Goal: Task Accomplishment & Management: Manage account settings

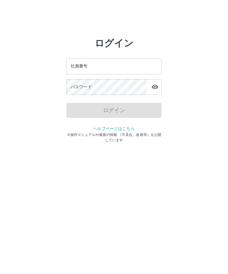
click at [99, 66] on input "社員番号" at bounding box center [114, 66] width 95 height 16
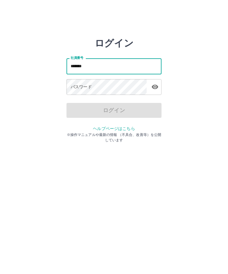
type input "*******"
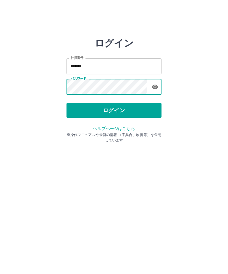
click at [111, 108] on button "ログイン" at bounding box center [114, 110] width 95 height 15
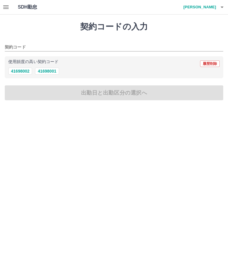
click at [50, 70] on button "41698001" at bounding box center [47, 70] width 24 height 7
type input "********"
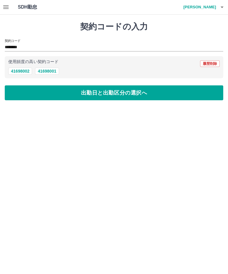
click at [114, 92] on button "出勤日と出勤区分の選択へ" at bounding box center [114, 92] width 219 height 15
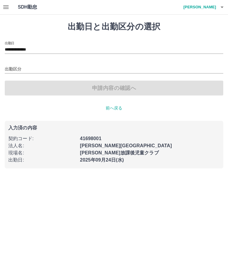
click at [17, 66] on input "出勤区分" at bounding box center [114, 69] width 219 height 7
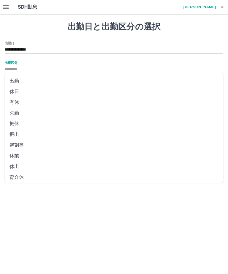
click at [15, 81] on li "出勤" at bounding box center [114, 80] width 219 height 11
type input "**"
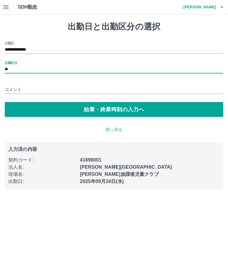
click at [120, 110] on button "始業・終業時刻の入力へ" at bounding box center [114, 109] width 219 height 15
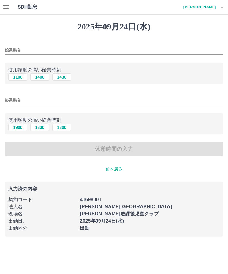
click at [31, 48] on input "始業時刻" at bounding box center [114, 50] width 219 height 9
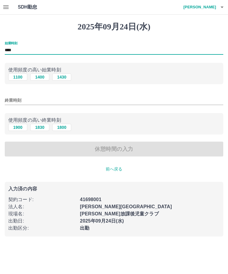
type input "****"
click at [29, 97] on input "終業時刻" at bounding box center [114, 100] width 219 height 9
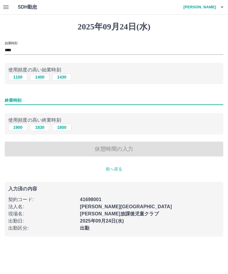
click at [65, 126] on button "1800" at bounding box center [61, 127] width 19 height 7
type input "****"
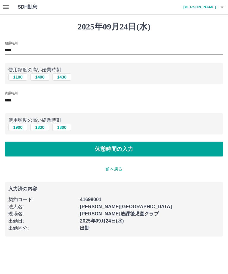
click at [114, 146] on button "休憩時間の入力" at bounding box center [114, 148] width 219 height 15
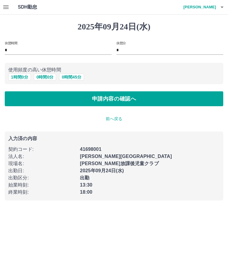
click at [115, 96] on button "申請内容の確認へ" at bounding box center [114, 98] width 219 height 15
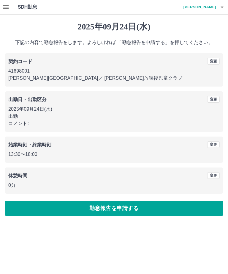
click at [119, 207] on button "勤怠報告を申請する" at bounding box center [114, 208] width 219 height 15
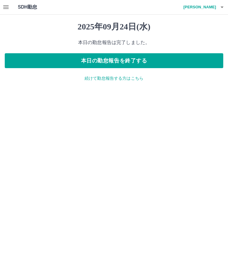
click at [135, 62] on button "本日の勤怠報告を終了する" at bounding box center [114, 60] width 219 height 15
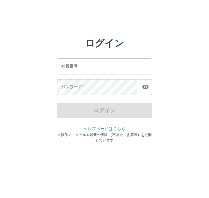
click at [103, 65] on input "社員番号" at bounding box center [104, 66] width 95 height 16
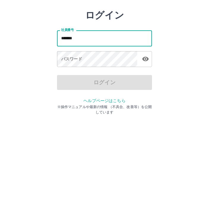
type input "*******"
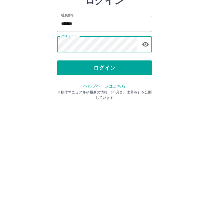
click at [110, 103] on button "ログイン" at bounding box center [104, 110] width 95 height 15
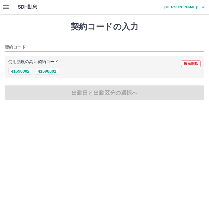
click at [49, 72] on button "41698001" at bounding box center [47, 70] width 24 height 7
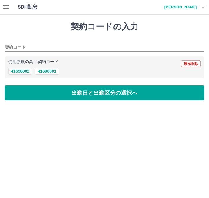
type input "********"
click at [119, 97] on button "出勤日と出勤区分の選択へ" at bounding box center [105, 92] width 200 height 15
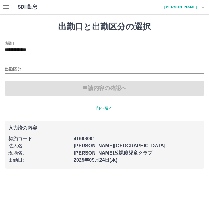
click at [16, 70] on input "出勤区分" at bounding box center [105, 69] width 200 height 7
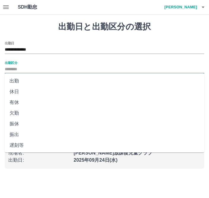
click at [18, 81] on li "出勤" at bounding box center [105, 80] width 200 height 11
type input "**"
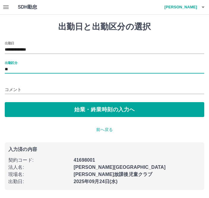
click at [111, 110] on button "始業・終業時刻の入力へ" at bounding box center [105, 109] width 200 height 15
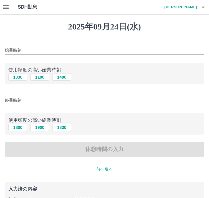
click at [20, 79] on button "1330" at bounding box center [17, 76] width 19 height 7
type input "****"
click at [16, 102] on input "終業時刻" at bounding box center [105, 100] width 200 height 9
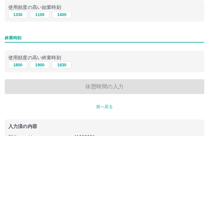
click at [19, 124] on button "1800" at bounding box center [17, 127] width 19 height 7
type input "****"
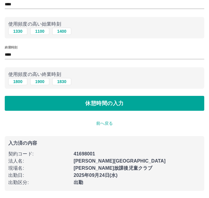
click at [133, 105] on button "休憩時間の入力" at bounding box center [105, 103] width 200 height 15
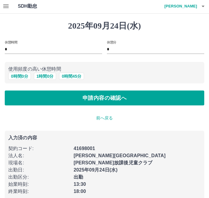
scroll to position [1, 0]
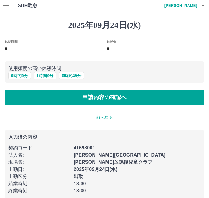
click at [140, 97] on button "申請内容の確認へ" at bounding box center [105, 97] width 200 height 15
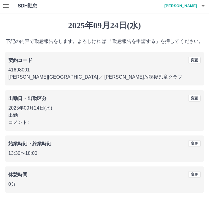
scroll to position [6, 0]
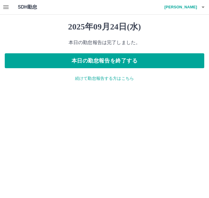
click at [140, 62] on button "本日の勤怠報告を終了する" at bounding box center [105, 60] width 200 height 15
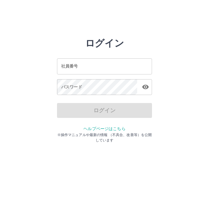
click at [1, 133] on html "ログイン 社員番号 社員番号 パスワード パスワード ログイン ヘルプページはこちら ※操作マニュアルや最新の情報 （不具合、改善等）を公開しています" at bounding box center [104, 66] width 209 height 133
click at [90, 70] on input "社員番号" at bounding box center [104, 66] width 95 height 16
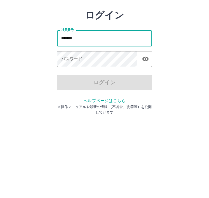
type input "*******"
click at [75, 79] on div "パスワード パスワード" at bounding box center [104, 87] width 95 height 17
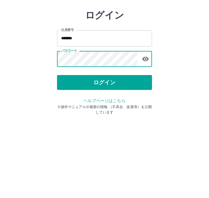
click at [146, 83] on icon "button" at bounding box center [145, 86] width 7 height 7
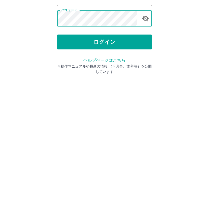
click at [99, 103] on button "ログイン" at bounding box center [104, 110] width 95 height 15
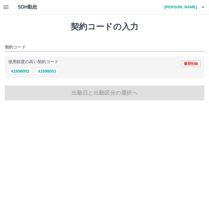
click at [48, 73] on button "41698001" at bounding box center [47, 70] width 24 height 7
type input "********"
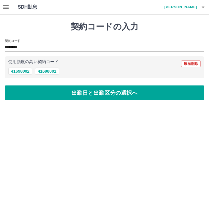
click at [89, 92] on button "出勤日と出勤区分の選択へ" at bounding box center [105, 92] width 200 height 15
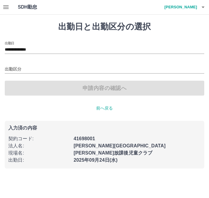
click at [16, 66] on input "出勤区分" at bounding box center [105, 69] width 200 height 7
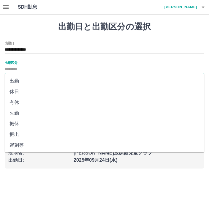
click at [18, 79] on li "出勤" at bounding box center [105, 80] width 200 height 11
type input "**"
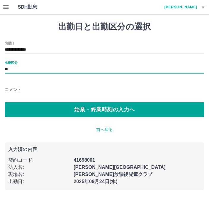
click at [95, 110] on button "始業・終業時刻の入力へ" at bounding box center [105, 109] width 200 height 15
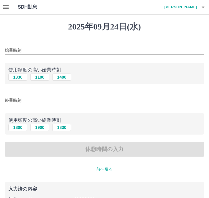
click at [62, 77] on button "1400" at bounding box center [61, 76] width 19 height 7
type input "****"
click at [61, 124] on button "1830" at bounding box center [61, 127] width 19 height 7
type input "****"
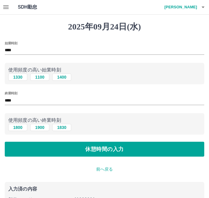
click at [99, 149] on button "休憩時間の入力" at bounding box center [105, 148] width 200 height 15
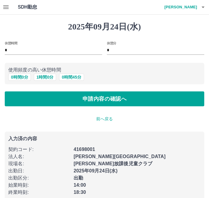
click at [19, 77] on button "0 時間 0 分" at bounding box center [19, 76] width 23 height 7
click at [108, 101] on button "申請内容の確認へ" at bounding box center [105, 98] width 200 height 15
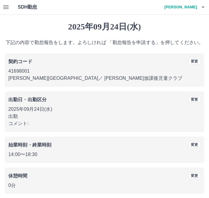
scroll to position [6, 0]
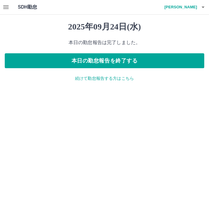
click at [100, 60] on button "本日の勤怠報告を終了する" at bounding box center [105, 60] width 200 height 15
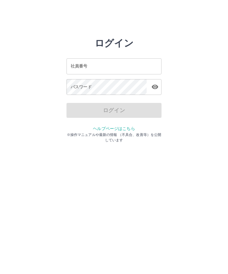
click at [132, 62] on input "社員番号" at bounding box center [114, 66] width 95 height 16
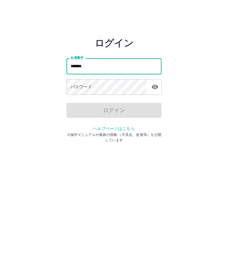
type input "*******"
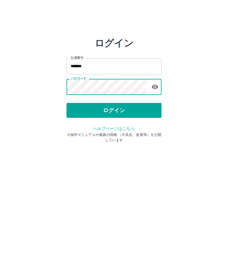
click at [135, 107] on button "ログイン" at bounding box center [114, 110] width 95 height 15
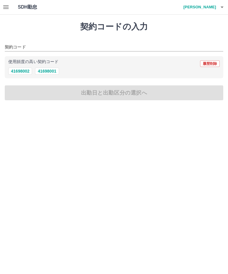
click at [51, 70] on button "41698001" at bounding box center [47, 70] width 24 height 7
type input "********"
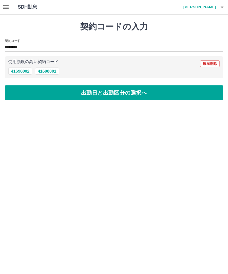
click at [129, 94] on button "出勤日と出勤区分の選択へ" at bounding box center [114, 92] width 219 height 15
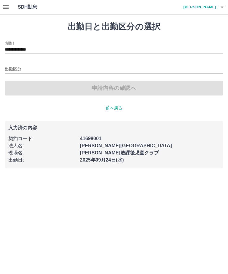
click at [16, 68] on input "出勤区分" at bounding box center [114, 69] width 219 height 7
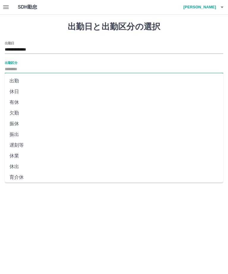
click at [21, 83] on li "出勤" at bounding box center [114, 80] width 219 height 11
type input "**"
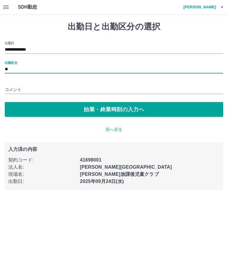
click at [142, 110] on button "始業・終業時刻の入力へ" at bounding box center [114, 109] width 219 height 15
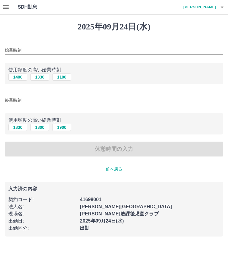
click at [69, 77] on button "1100" at bounding box center [61, 76] width 19 height 7
type input "****"
click at [67, 126] on button "1900" at bounding box center [61, 127] width 19 height 7
type input "****"
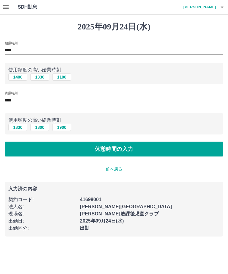
click at [156, 145] on button "休憩時間の入力" at bounding box center [114, 148] width 219 height 15
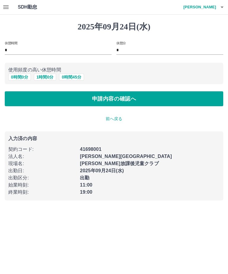
click at [47, 76] on button "1 時間 0 分" at bounding box center [45, 76] width 23 height 7
type input "*"
click at [85, 99] on button "申請内容の確認へ" at bounding box center [114, 98] width 219 height 15
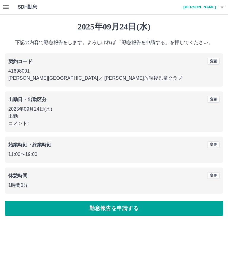
click at [144, 206] on button "勤怠報告を申請する" at bounding box center [114, 208] width 219 height 15
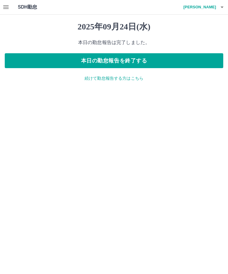
click at [187, 62] on button "本日の勤怠報告を終了する" at bounding box center [114, 60] width 219 height 15
click at [184, 61] on button "本日の勤怠報告を終了する" at bounding box center [114, 60] width 219 height 15
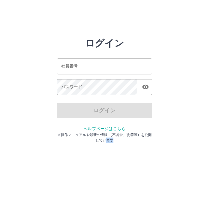
click at [54, 133] on html "ログイン 社員番号 社員番号 パスワード パスワード ログイン ヘルプページはこちら ※操作マニュアルや最新の情報 （不具合、改善等）を公開しています" at bounding box center [104, 66] width 209 height 133
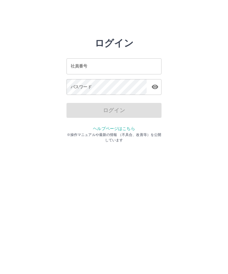
click at [82, 68] on div "社員番号 社員番号" at bounding box center [114, 66] width 95 height 16
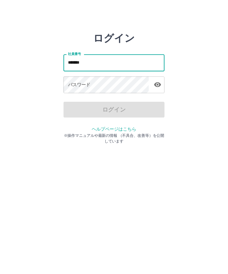
type input "*******"
click at [71, 79] on div "パスワード パスワード" at bounding box center [114, 87] width 95 height 17
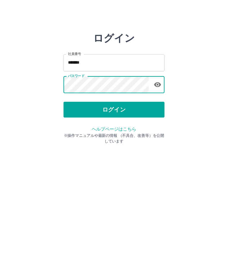
click at [109, 108] on button "ログイン" at bounding box center [114, 110] width 95 height 15
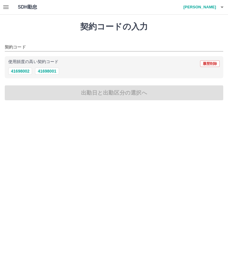
click at [48, 73] on button "41698001" at bounding box center [47, 70] width 24 height 7
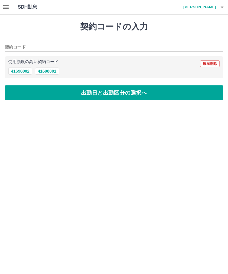
type input "********"
click at [128, 97] on button "出勤日と出勤区分の選択へ" at bounding box center [114, 92] width 219 height 15
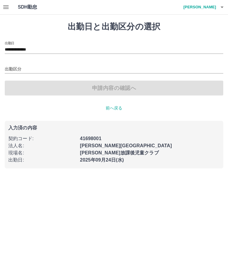
click at [18, 68] on input "出勤区分" at bounding box center [114, 69] width 219 height 7
click at [16, 69] on input "出勤区分" at bounding box center [114, 69] width 219 height 7
click at [11, 70] on input "出勤区分" at bounding box center [114, 69] width 219 height 7
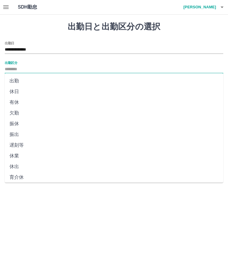
click at [16, 83] on li "出勤" at bounding box center [114, 80] width 219 height 11
type input "**"
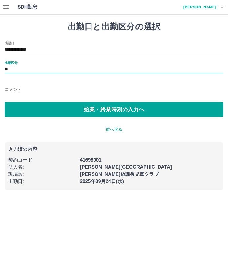
click at [104, 109] on button "始業・終業時刻の入力へ" at bounding box center [114, 109] width 219 height 15
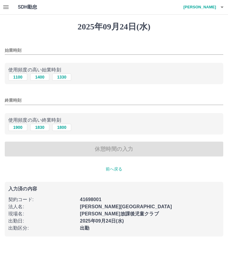
click at [66, 78] on button "1330" at bounding box center [61, 76] width 19 height 7
type input "****"
click at [19, 124] on button "1900" at bounding box center [17, 127] width 19 height 7
type input "****"
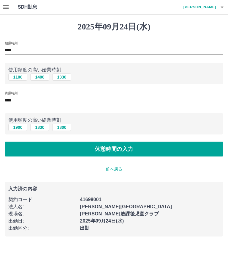
click at [112, 150] on button "休憩時間の入力" at bounding box center [114, 148] width 219 height 15
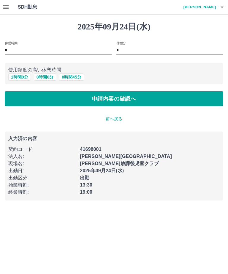
click at [45, 80] on button "0 時間 0 分" at bounding box center [45, 76] width 23 height 7
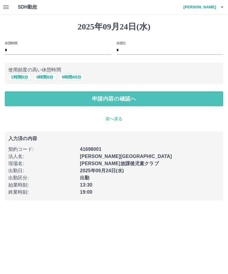
click at [86, 98] on button "申請内容の確認へ" at bounding box center [114, 98] width 219 height 15
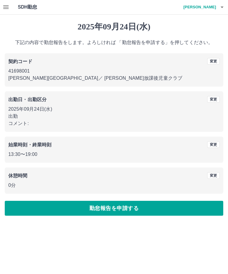
click at [126, 204] on button "勤怠報告を申請する" at bounding box center [114, 208] width 219 height 15
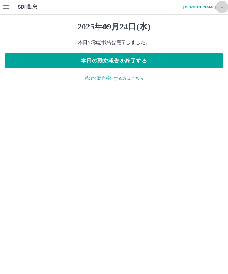
click at [224, 10] on icon "button" at bounding box center [222, 7] width 7 height 7
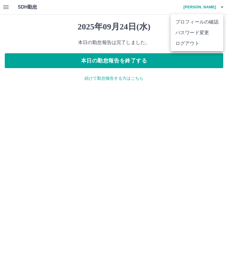
click at [163, 20] on div at bounding box center [114, 137] width 228 height 274
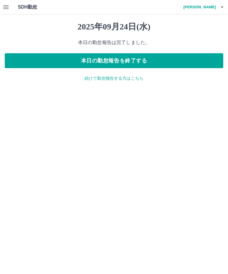
click at [141, 59] on button "本日の勤怠報告を終了する" at bounding box center [114, 60] width 219 height 15
click at [142, 61] on button "本日の勤怠報告を終了する" at bounding box center [114, 60] width 219 height 15
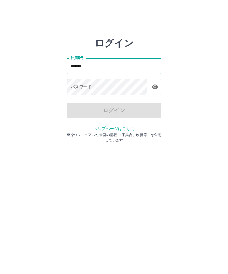
type input "*******"
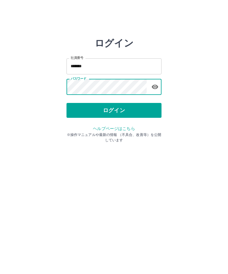
click at [150, 108] on button "ログイン" at bounding box center [114, 110] width 95 height 15
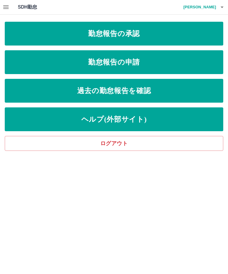
click at [150, 67] on link "勤怠報告の申請" at bounding box center [114, 62] width 219 height 24
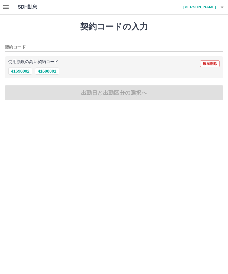
click at [56, 68] on button "41698001" at bounding box center [47, 70] width 24 height 7
type input "********"
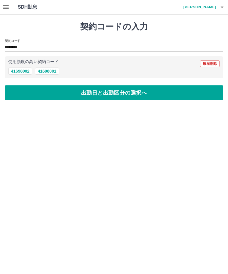
click at [133, 92] on button "出勤日と出勤区分の選択へ" at bounding box center [114, 92] width 219 height 15
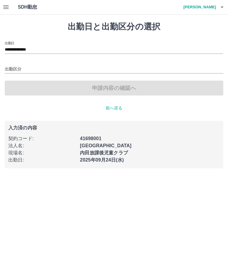
click at [23, 67] on input "出勤区分" at bounding box center [114, 69] width 219 height 7
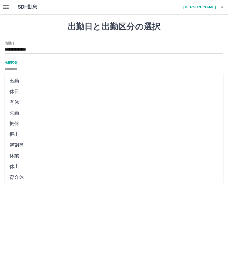
click at [18, 80] on li "出勤" at bounding box center [114, 80] width 219 height 11
type input "**"
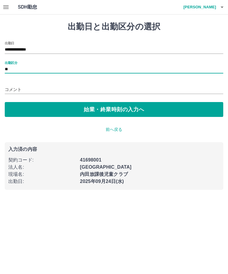
click at [129, 110] on button "始業・終業時刻の入力へ" at bounding box center [114, 109] width 219 height 15
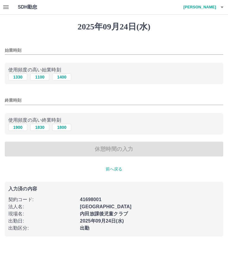
click at [43, 77] on button "1100" at bounding box center [39, 76] width 19 height 7
type input "****"
click at [20, 127] on button "1900" at bounding box center [17, 127] width 19 height 7
type input "****"
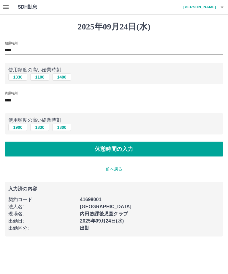
click at [127, 149] on button "休憩時間の入力" at bounding box center [114, 148] width 219 height 15
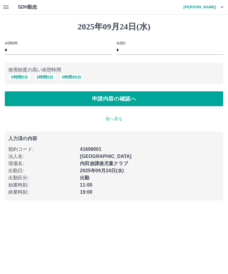
click at [49, 75] on button "1 時間 0 分" at bounding box center [45, 76] width 23 height 7
type input "*"
click at [145, 97] on button "申請内容の確認へ" at bounding box center [114, 98] width 219 height 15
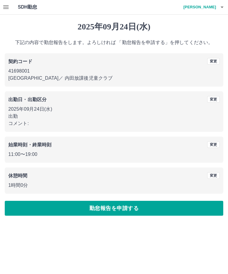
click at [139, 208] on button "勤怠報告を申請する" at bounding box center [114, 208] width 219 height 15
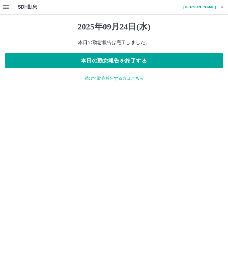
click at [153, 61] on button "本日の勤怠報告を終了する" at bounding box center [114, 60] width 219 height 15
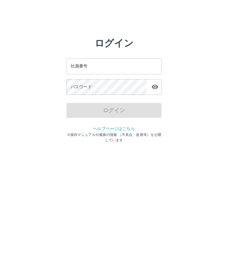
click at [131, 65] on input "社員番号" at bounding box center [114, 66] width 95 height 16
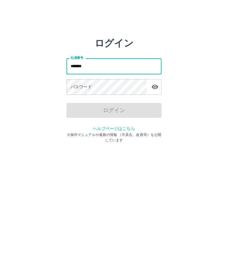
type input "*******"
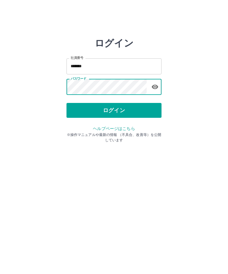
click at [134, 107] on button "ログイン" at bounding box center [114, 110] width 95 height 15
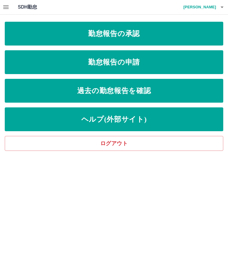
click at [163, 34] on link "勤怠報告の承認" at bounding box center [114, 34] width 219 height 24
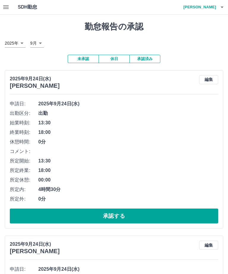
click at [142, 215] on button "承認する" at bounding box center [114, 215] width 209 height 15
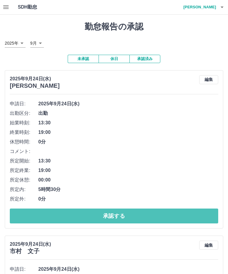
click at [138, 217] on button "承認する" at bounding box center [114, 215] width 209 height 15
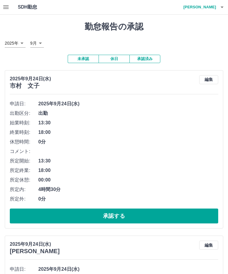
click at [136, 216] on button "承認する" at bounding box center [114, 215] width 209 height 15
click at [129, 216] on button "承認する" at bounding box center [114, 215] width 209 height 15
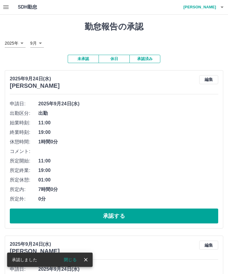
click at [130, 214] on button "承認する" at bounding box center [114, 215] width 209 height 15
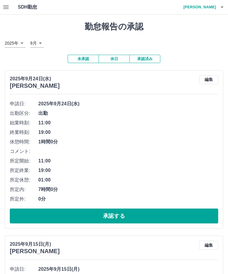
click at [123, 216] on button "承認する" at bounding box center [114, 215] width 209 height 15
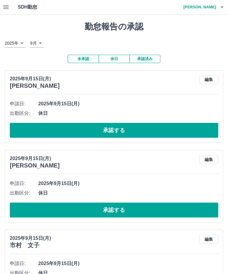
click at [118, 131] on button "承認する" at bounding box center [114, 130] width 209 height 15
click at [127, 131] on button "承認する" at bounding box center [114, 130] width 209 height 15
click at [128, 131] on button "承認する" at bounding box center [114, 130] width 209 height 15
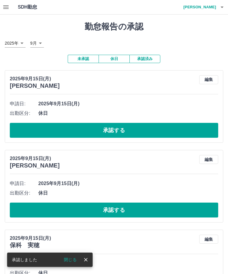
click at [129, 134] on button "承認する" at bounding box center [114, 130] width 209 height 15
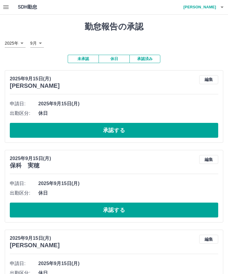
click at [133, 130] on button "承認する" at bounding box center [114, 130] width 209 height 15
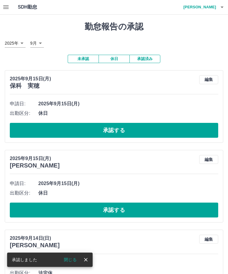
click at [136, 130] on button "承認する" at bounding box center [114, 130] width 209 height 15
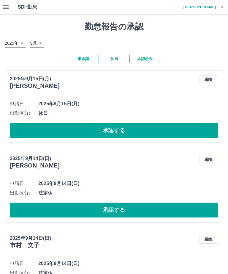
click at [128, 130] on button "承認する" at bounding box center [114, 130] width 209 height 15
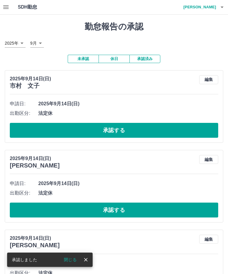
click at [132, 130] on button "承認する" at bounding box center [114, 130] width 209 height 15
click at [130, 130] on button "承認する" at bounding box center [114, 130] width 209 height 15
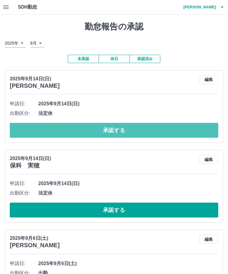
click at [144, 130] on button "承認する" at bounding box center [114, 130] width 209 height 15
click at [143, 130] on div at bounding box center [114, 137] width 228 height 274
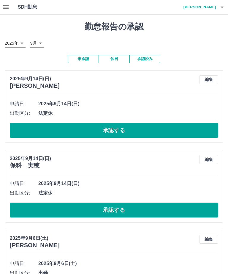
click at [140, 133] on button "承認する" at bounding box center [114, 130] width 209 height 15
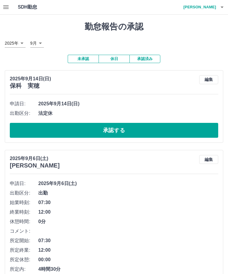
click at [137, 135] on button "承認する" at bounding box center [114, 130] width 209 height 15
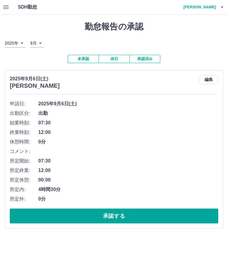
click at [153, 57] on button "承認済み" at bounding box center [145, 59] width 31 height 8
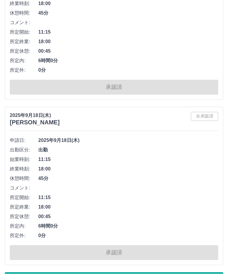
scroll to position [3872, 0]
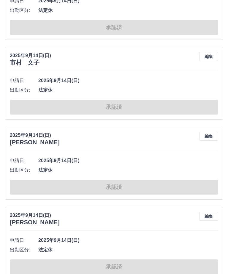
scroll to position [6976, 0]
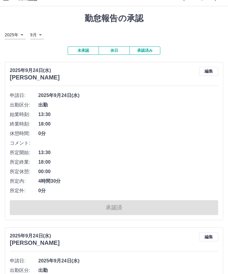
scroll to position [0, 0]
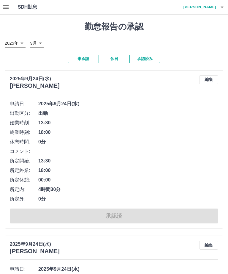
click at [214, 6] on h4 "[PERSON_NAME]" at bounding box center [199, 7] width 36 height 14
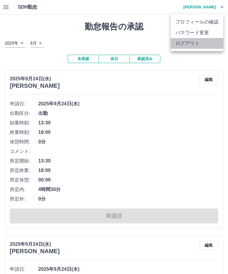
click at [201, 45] on li "ログアウト" at bounding box center [197, 43] width 53 height 11
